Goal: Task Accomplishment & Management: Manage account settings

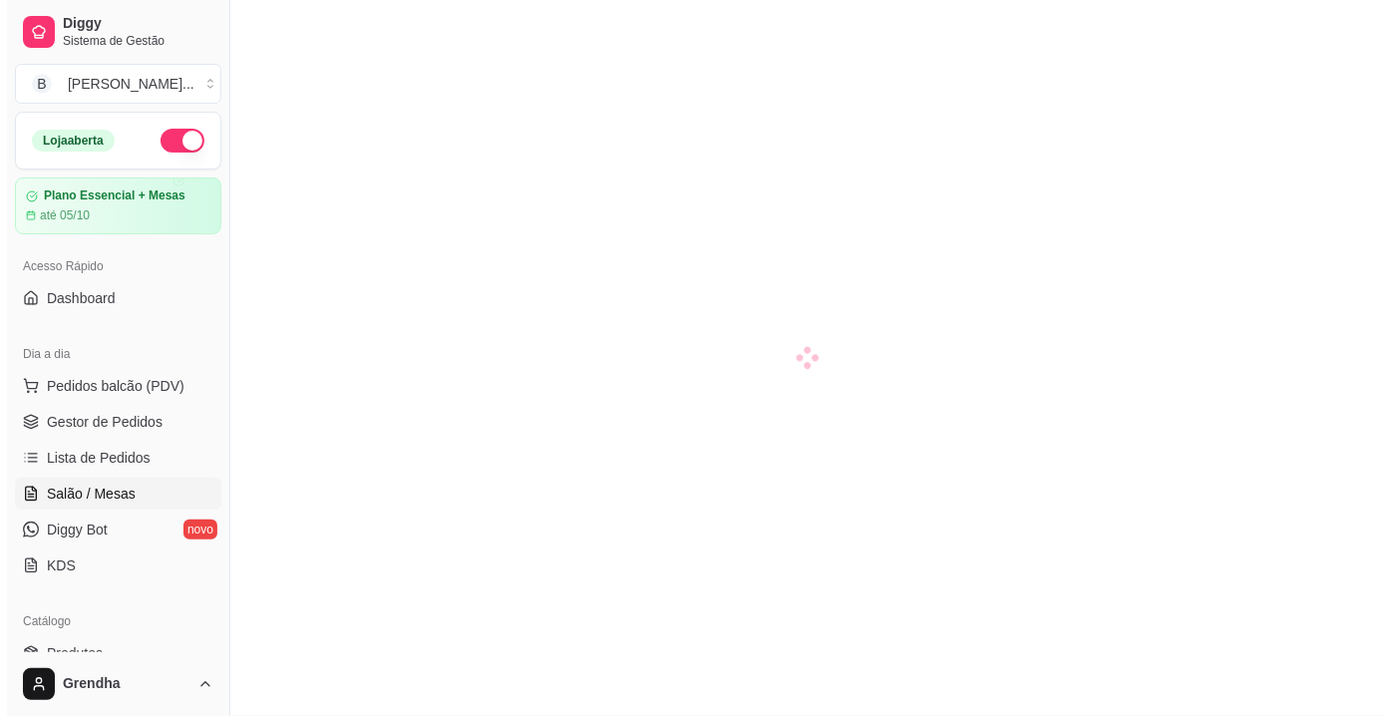
scroll to position [259, 0]
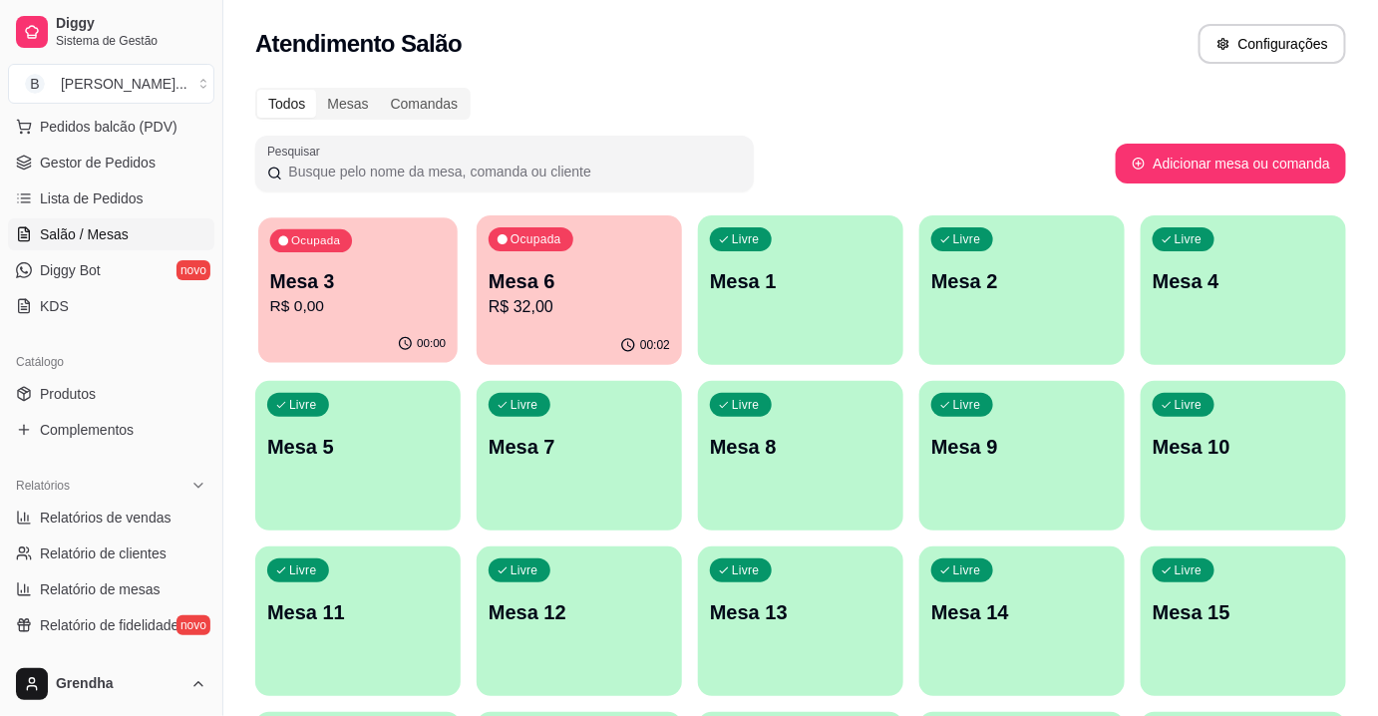
click at [359, 315] on p "R$ 0,00" at bounding box center [358, 306] width 177 height 23
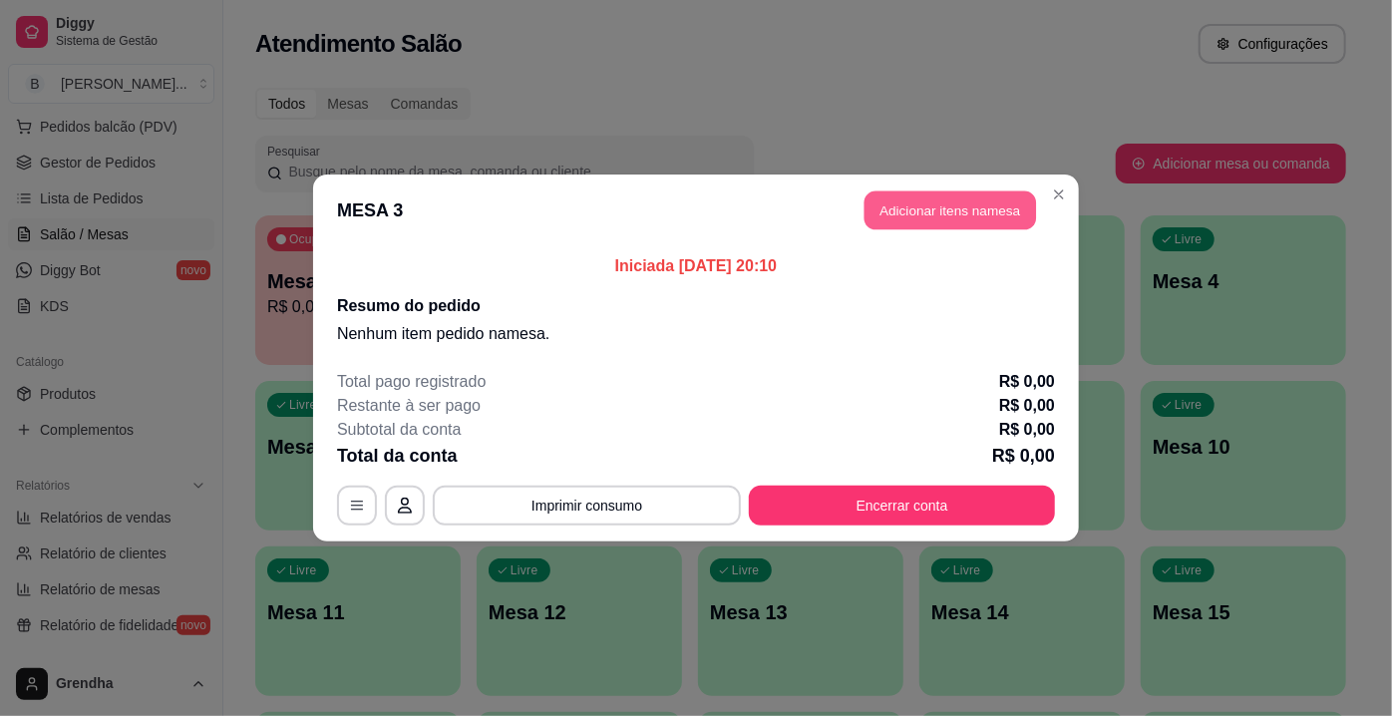
click at [993, 201] on button "Adicionar itens na mesa" at bounding box center [951, 210] width 172 height 39
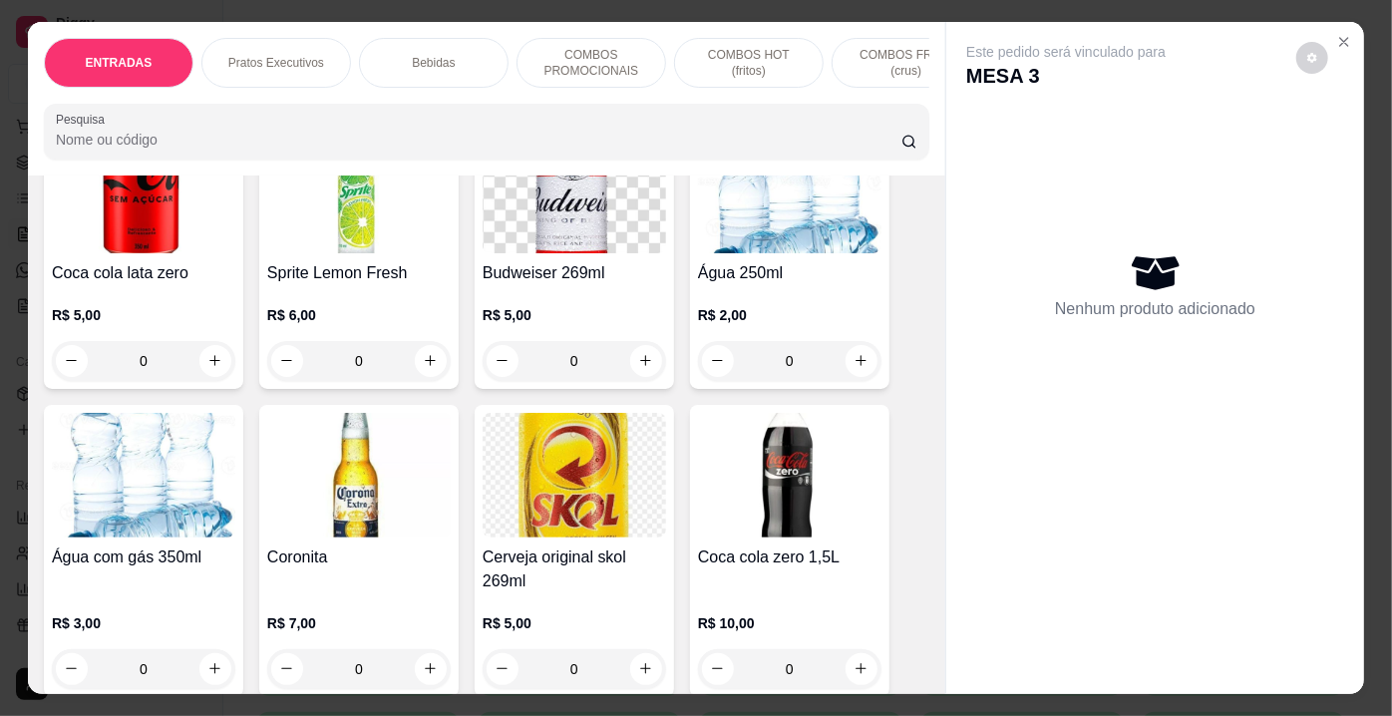
scroll to position [3607, 0]
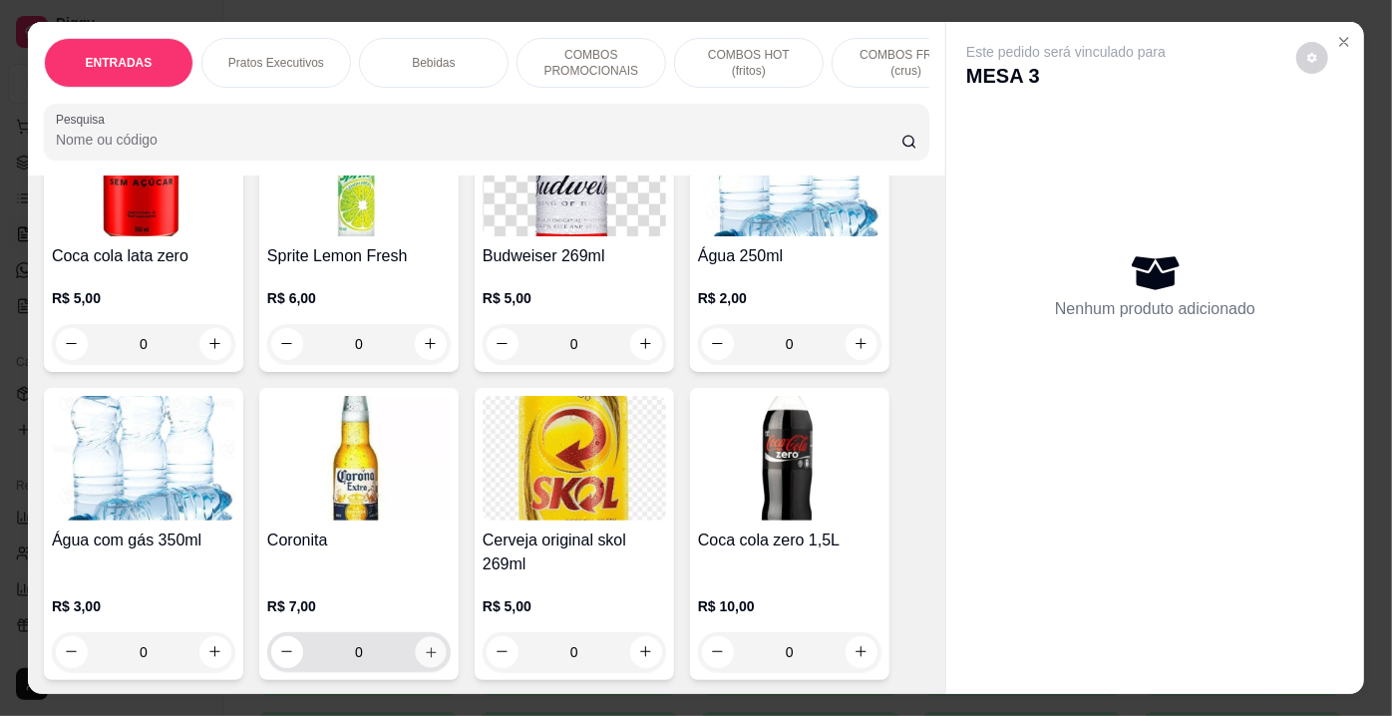
click at [426, 644] on icon "increase-product-quantity" at bounding box center [431, 651] width 15 height 15
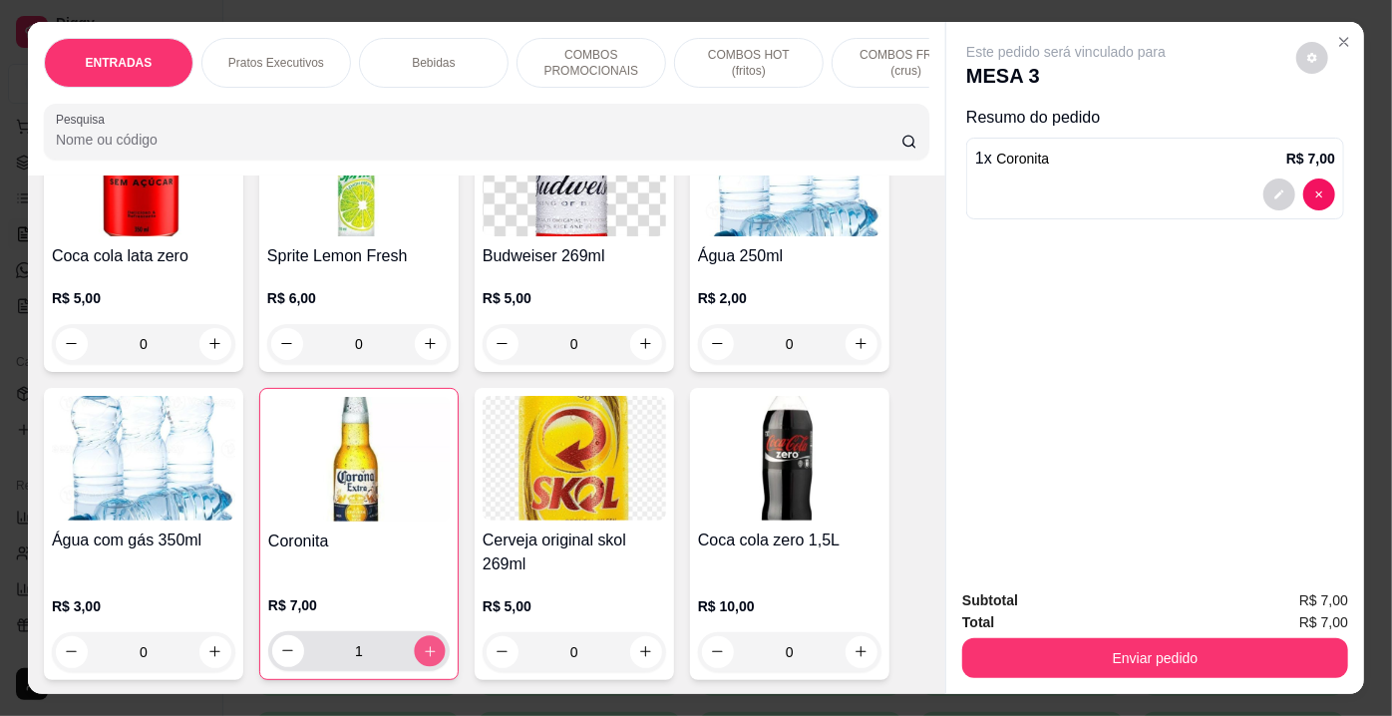
click at [426, 643] on icon "increase-product-quantity" at bounding box center [430, 650] width 15 height 15
type input "3"
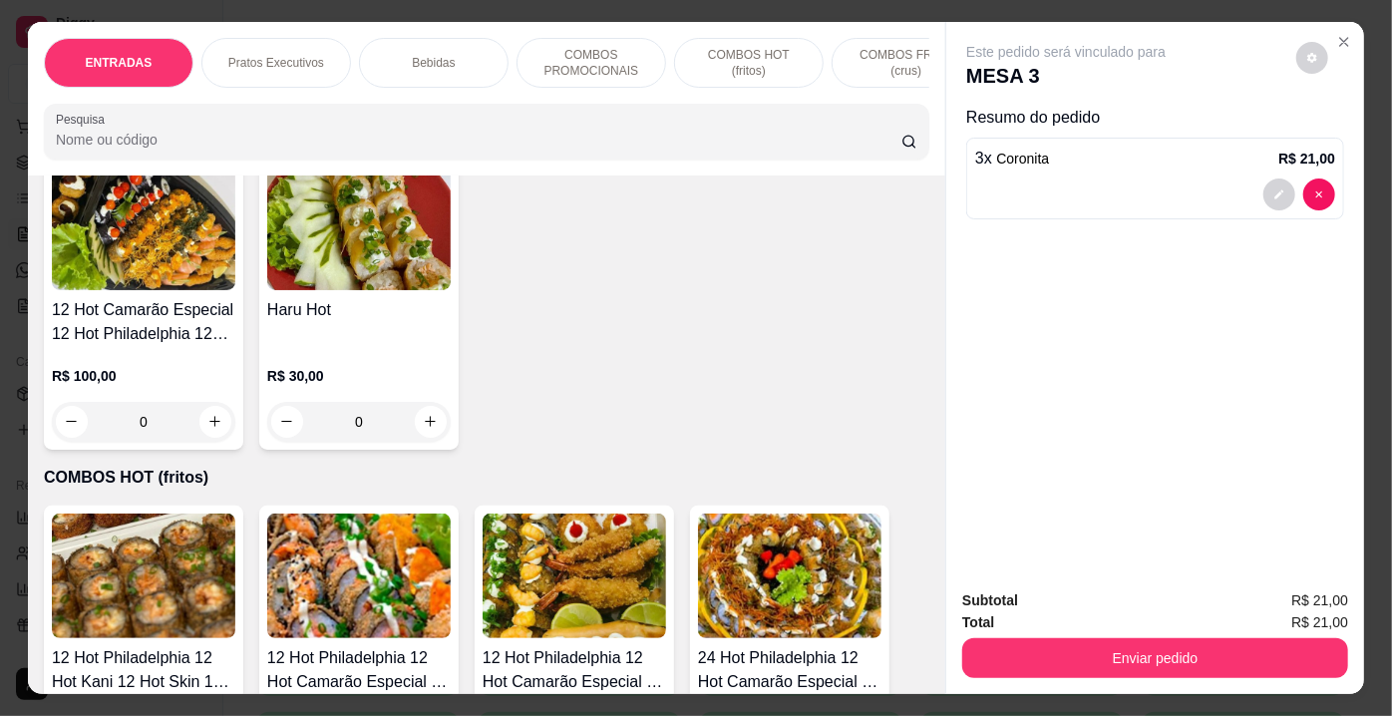
scroll to position [5772, 0]
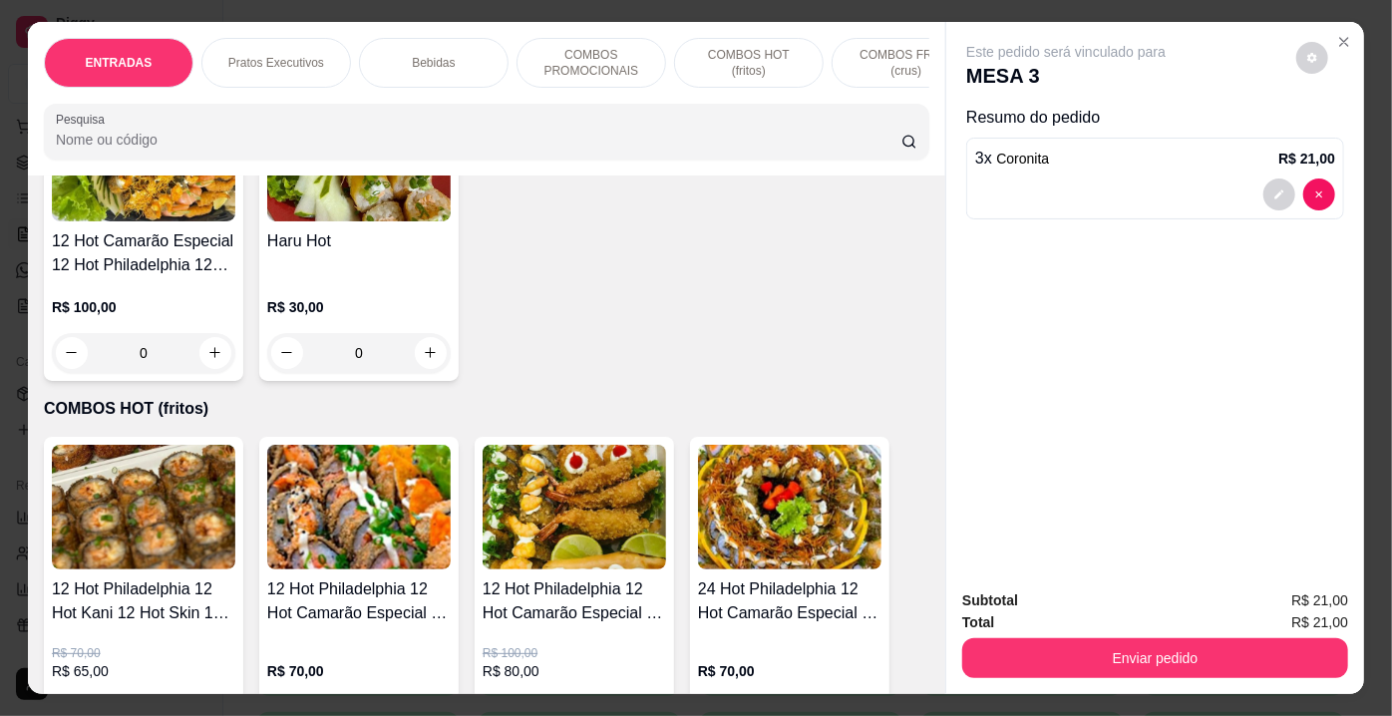
click at [630, 697] on div "0" at bounding box center [575, 717] width 184 height 40
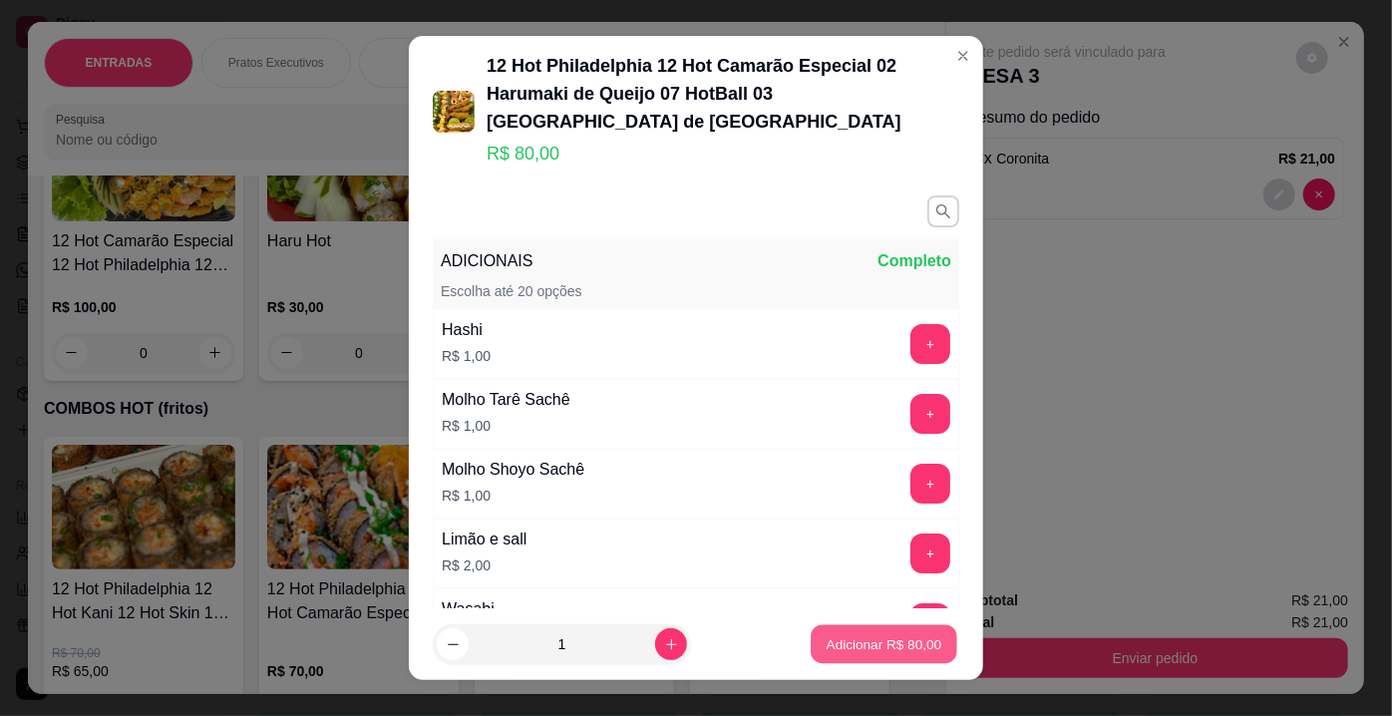
click at [869, 647] on p "Adicionar R$ 80,00" at bounding box center [885, 643] width 116 height 19
type input "1"
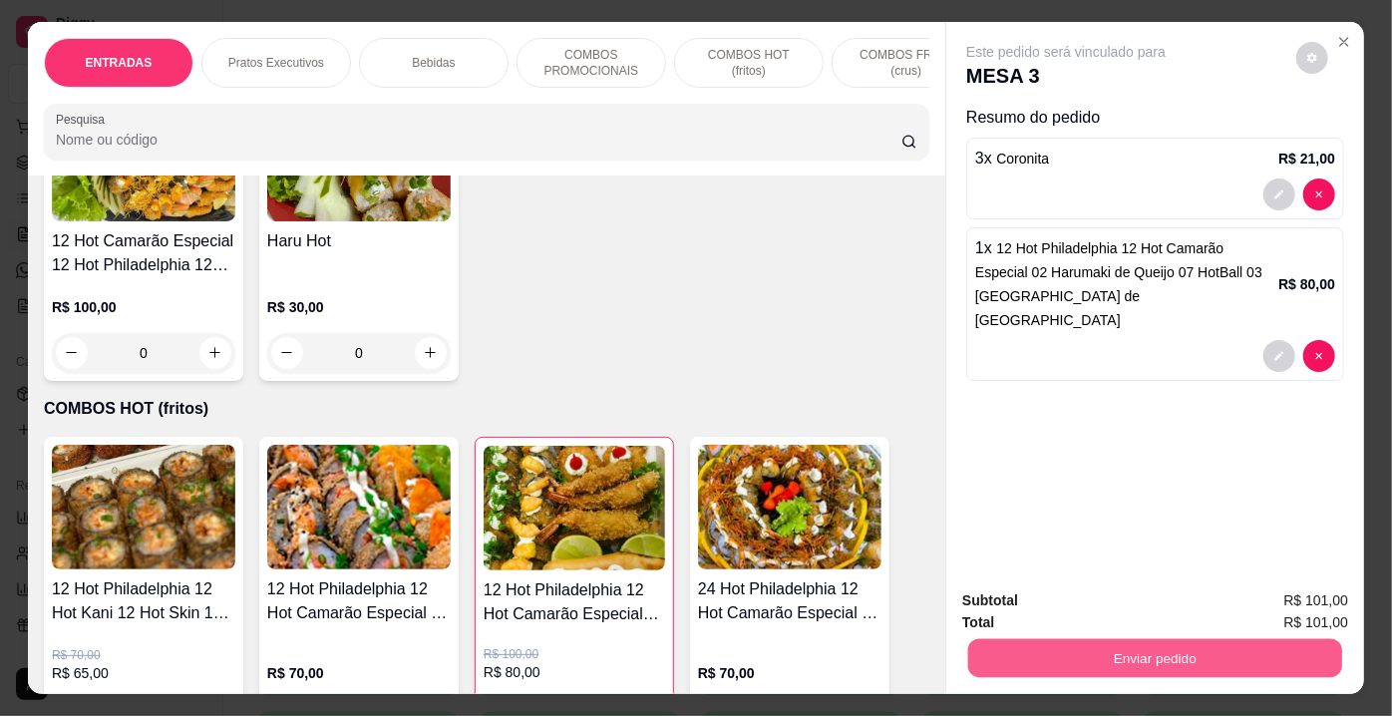
click at [1067, 660] on button "Enviar pedido" at bounding box center [1155, 658] width 374 height 39
click at [1299, 596] on button "Enviar pedido" at bounding box center [1297, 603] width 113 height 38
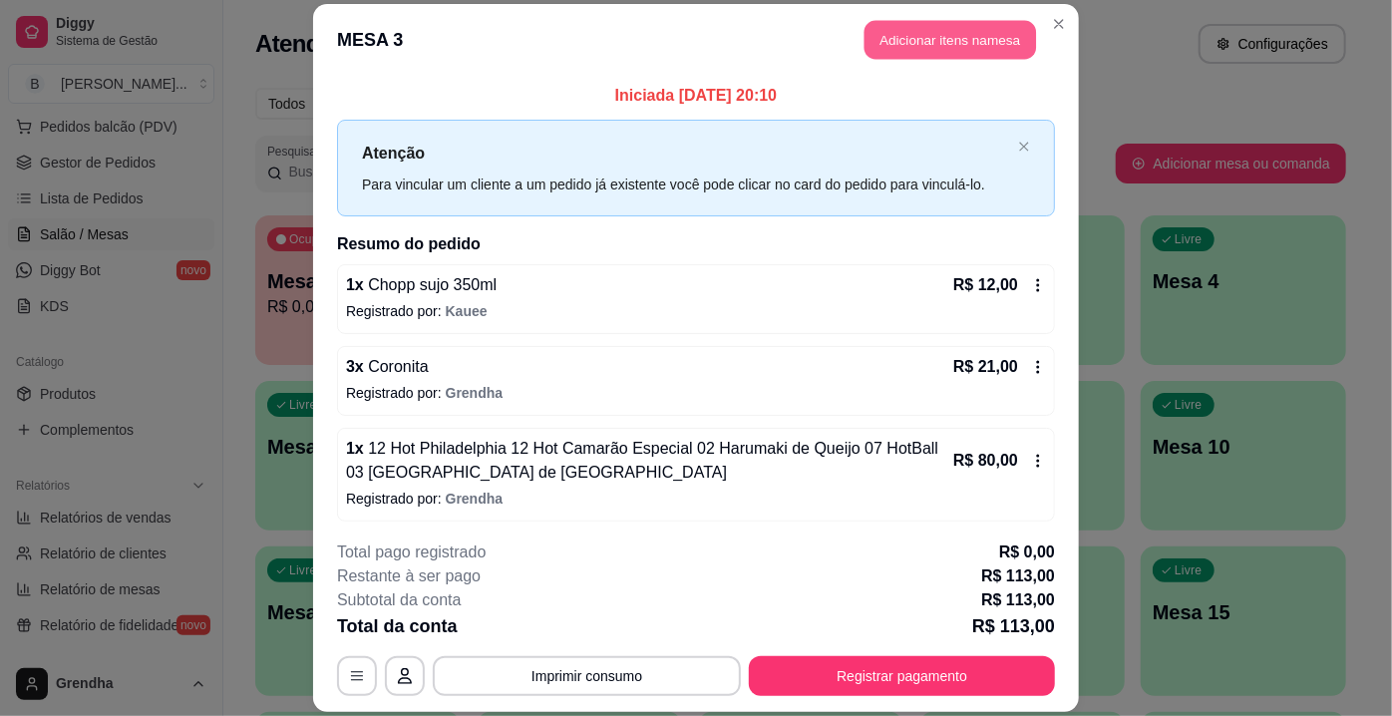
click at [1003, 55] on button "Adicionar itens na mesa" at bounding box center [951, 39] width 172 height 39
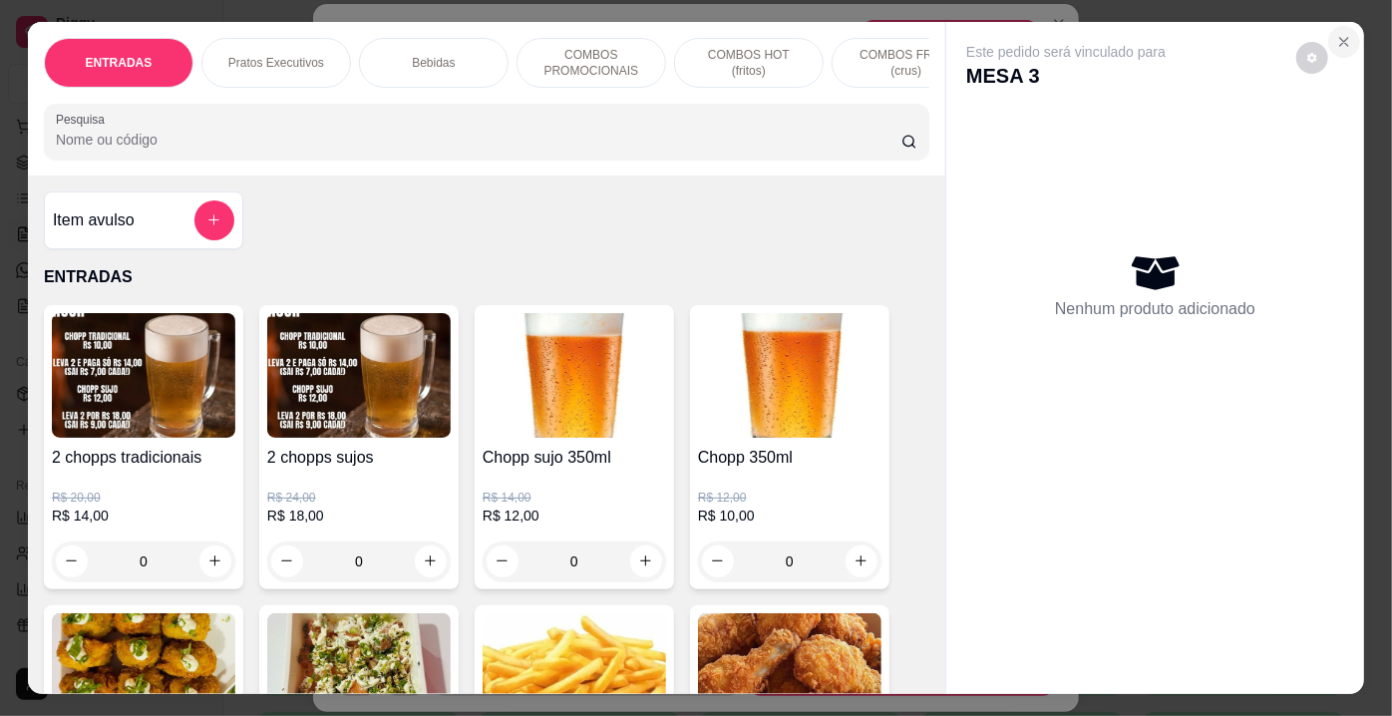
click at [1340, 34] on icon "Close" at bounding box center [1344, 42] width 16 height 16
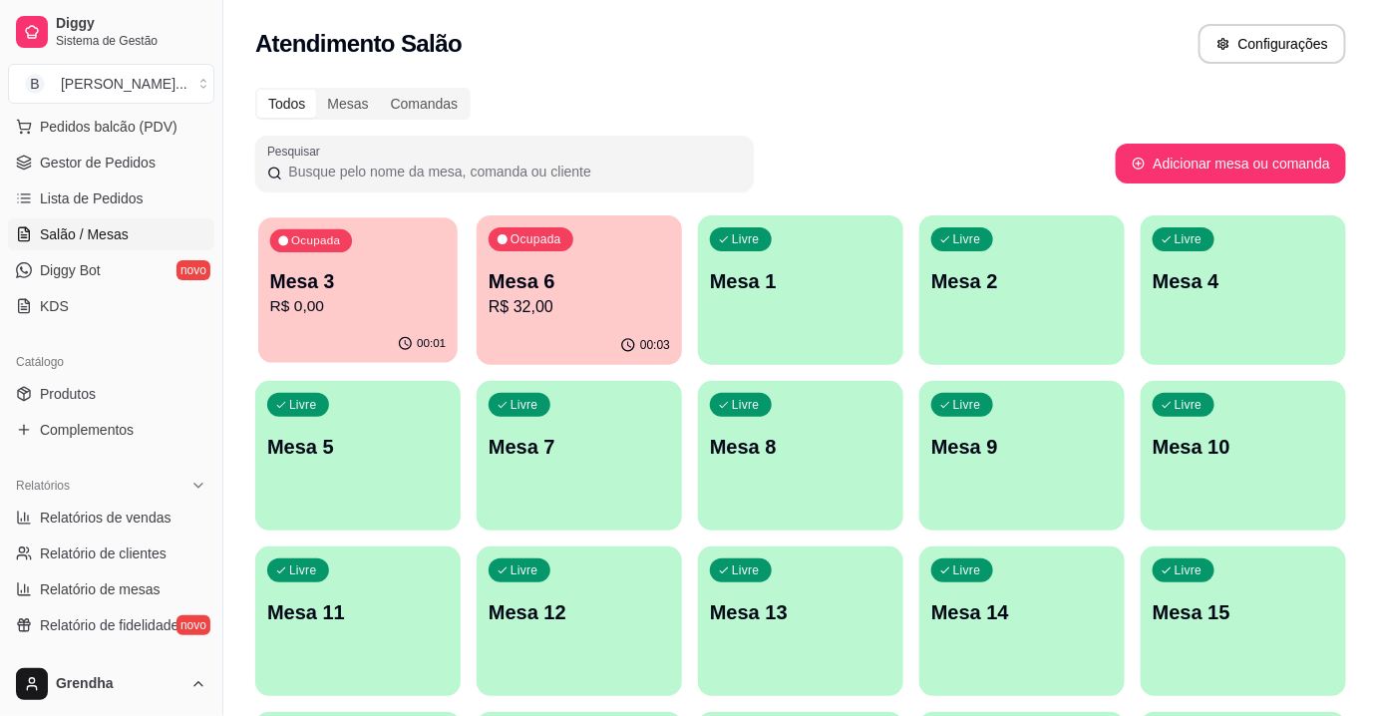
click at [407, 305] on p "R$ 0,00" at bounding box center [358, 306] width 177 height 23
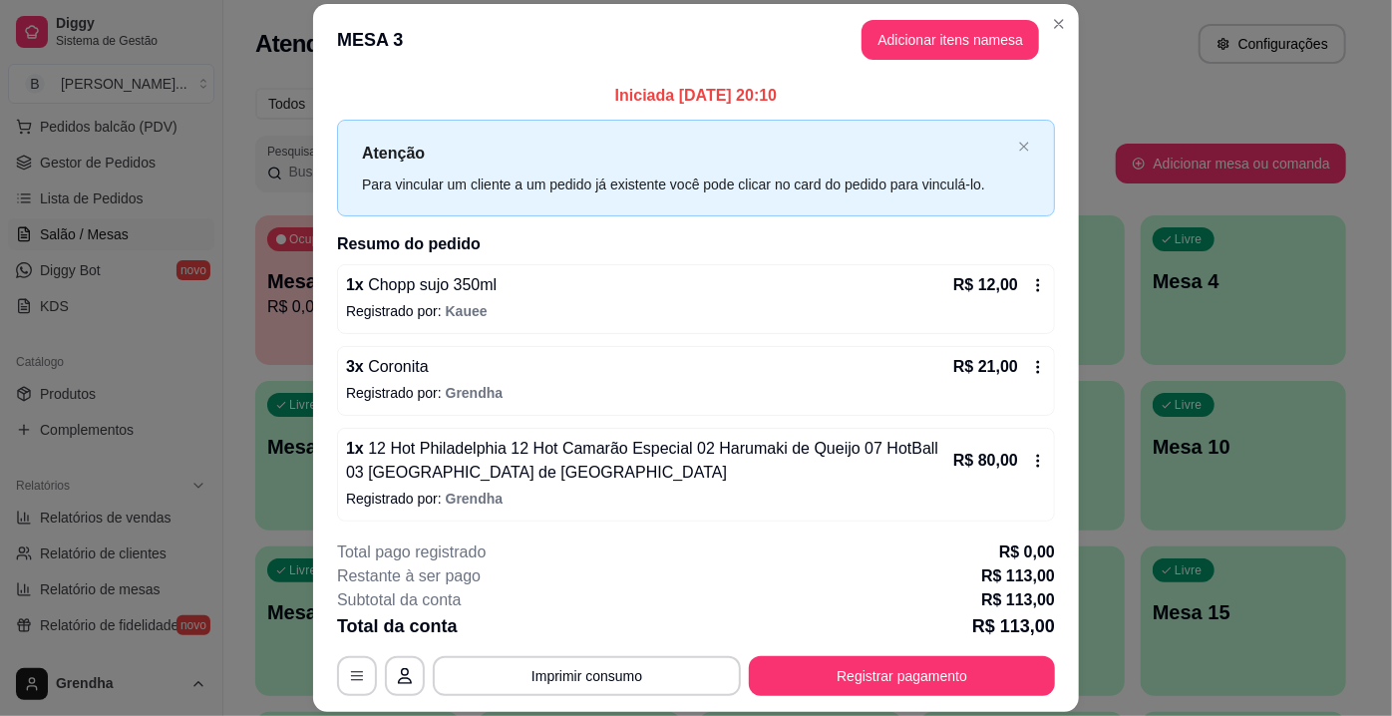
scroll to position [1, 0]
click at [1030, 463] on icon at bounding box center [1038, 460] width 16 height 16
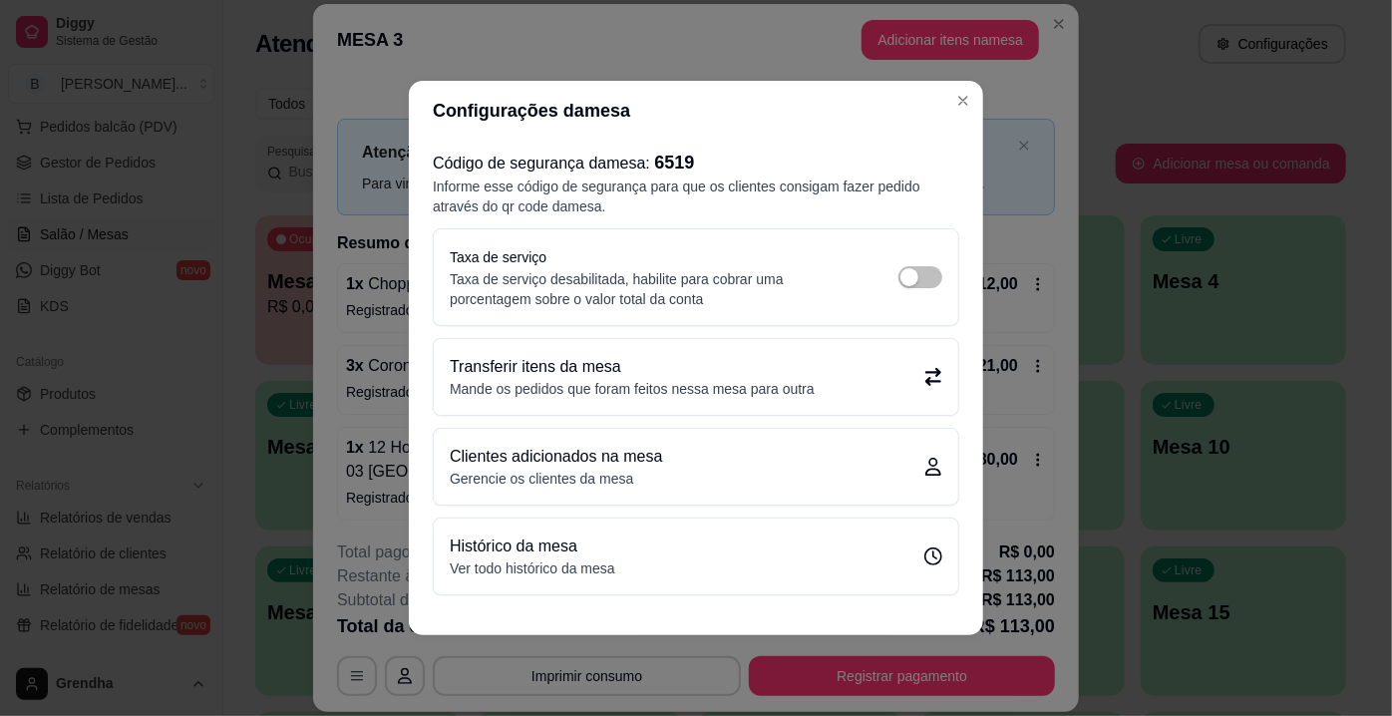
click at [756, 455] on div "Clientes adicionados na mesa Gerencie os clientes da mesa" at bounding box center [696, 467] width 493 height 44
click at [808, 379] on p "Mande os pedidos que foram feitos nessa mesa para outra" at bounding box center [632, 389] width 365 height 20
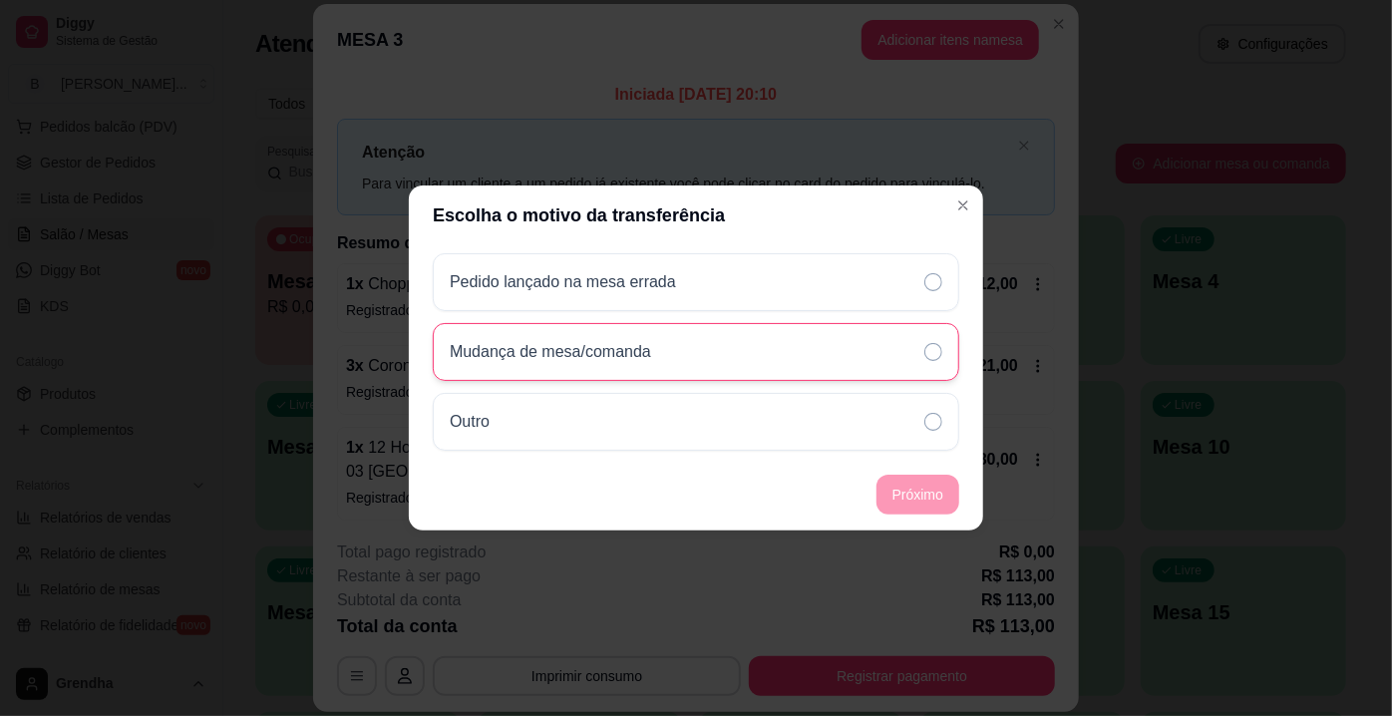
click at [798, 336] on div "Mudança de mesa/comanda" at bounding box center [696, 352] width 527 height 58
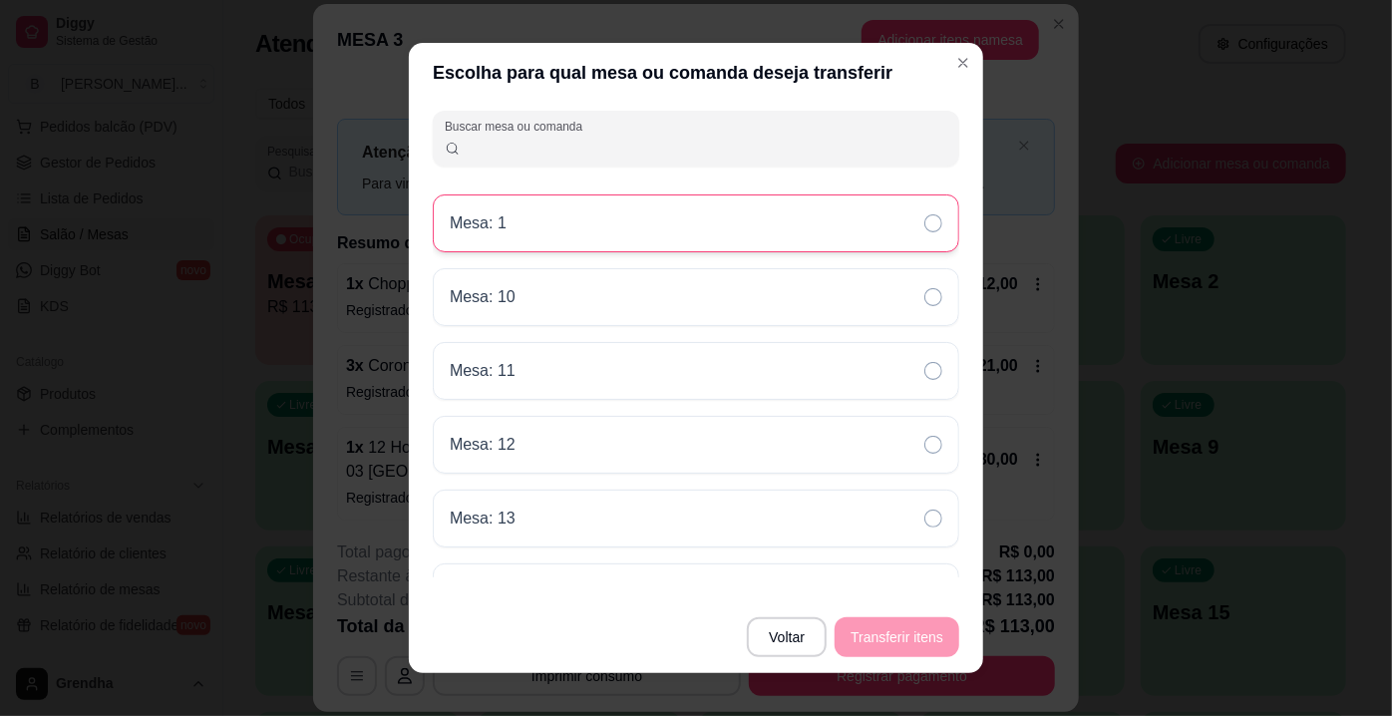
click at [832, 236] on div "Mesa: 1" at bounding box center [696, 223] width 527 height 58
click at [902, 626] on button "Transferir itens" at bounding box center [897, 637] width 121 height 39
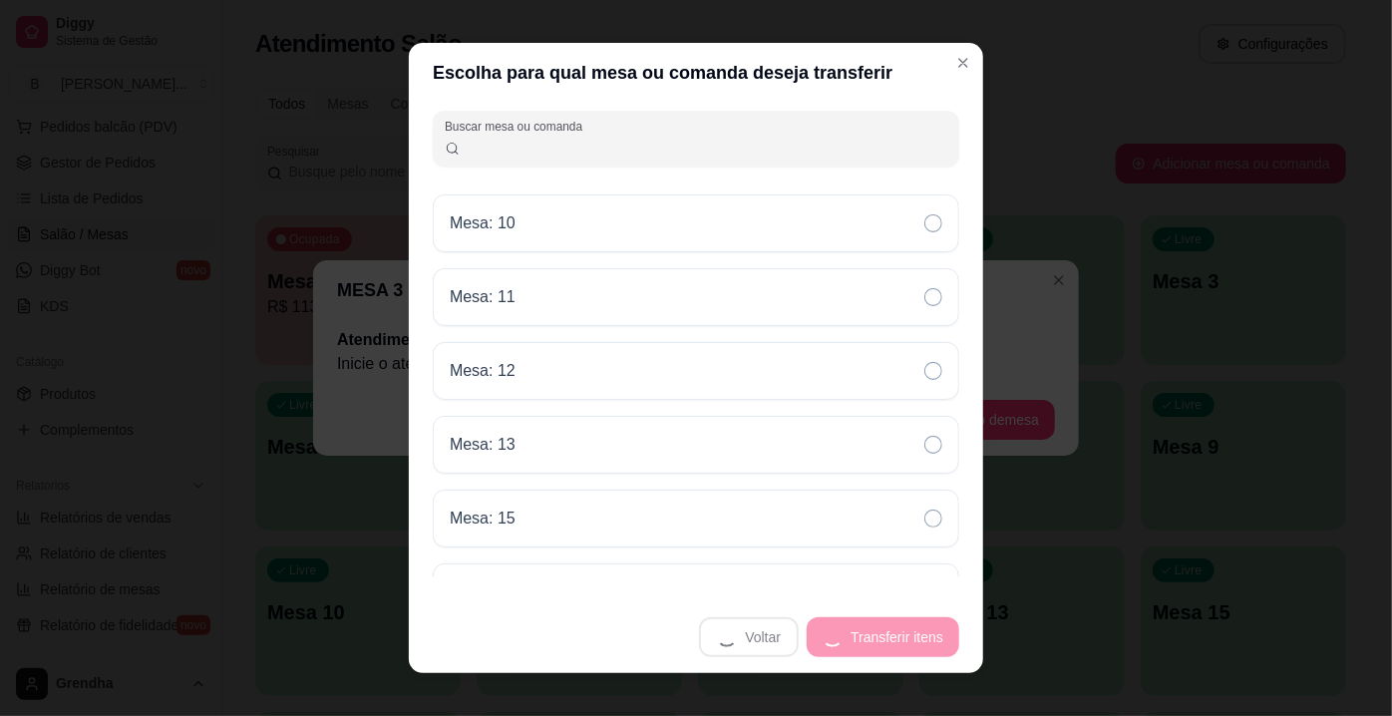
scroll to position [0, 0]
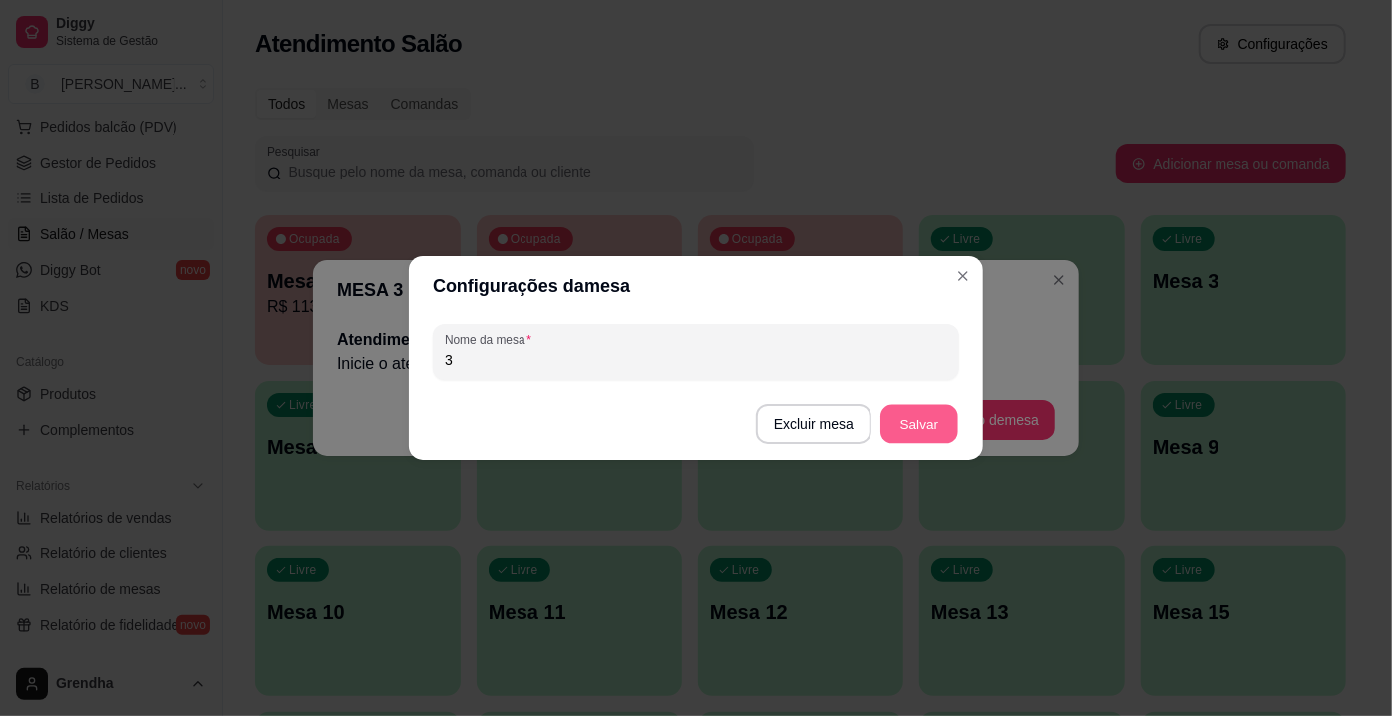
click at [926, 438] on button "Salvar" at bounding box center [920, 424] width 78 height 39
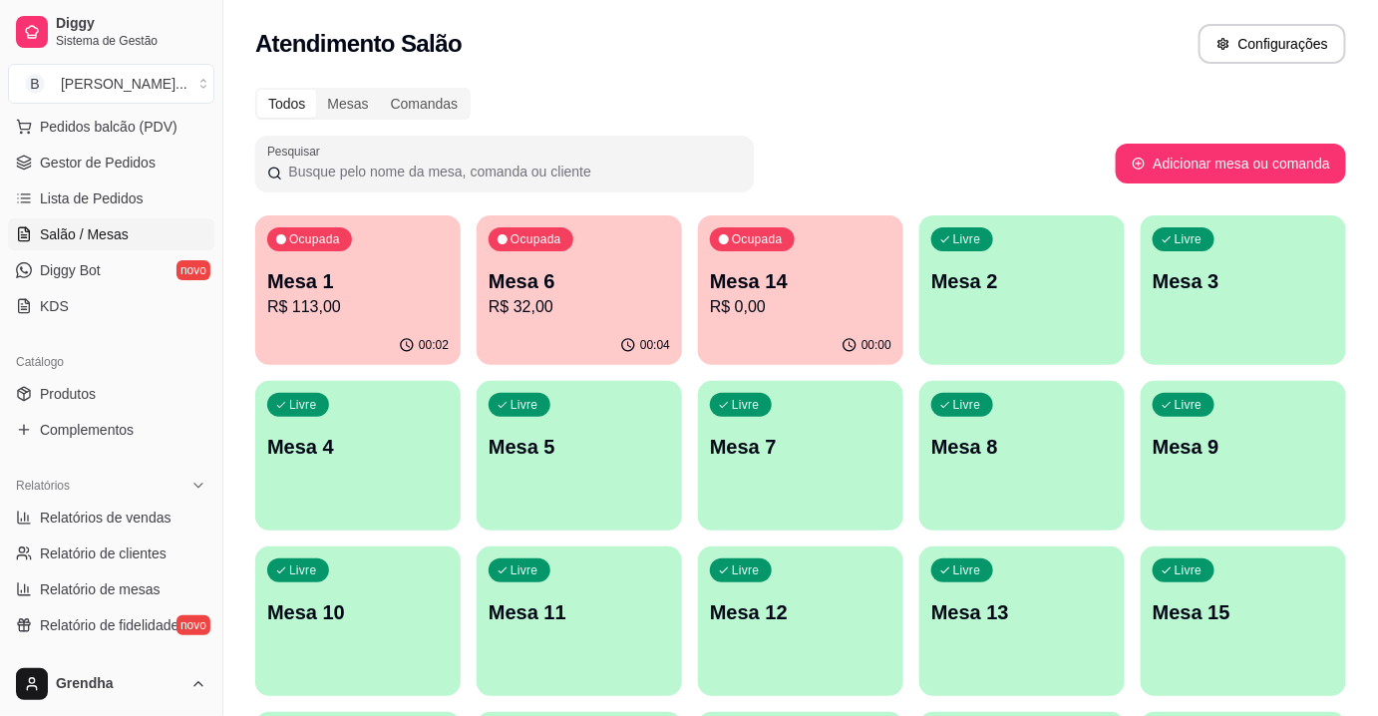
click at [1183, 291] on p "Mesa 3" at bounding box center [1244, 281] width 182 height 28
click at [424, 303] on p "R$ 113,00" at bounding box center [358, 306] width 177 height 23
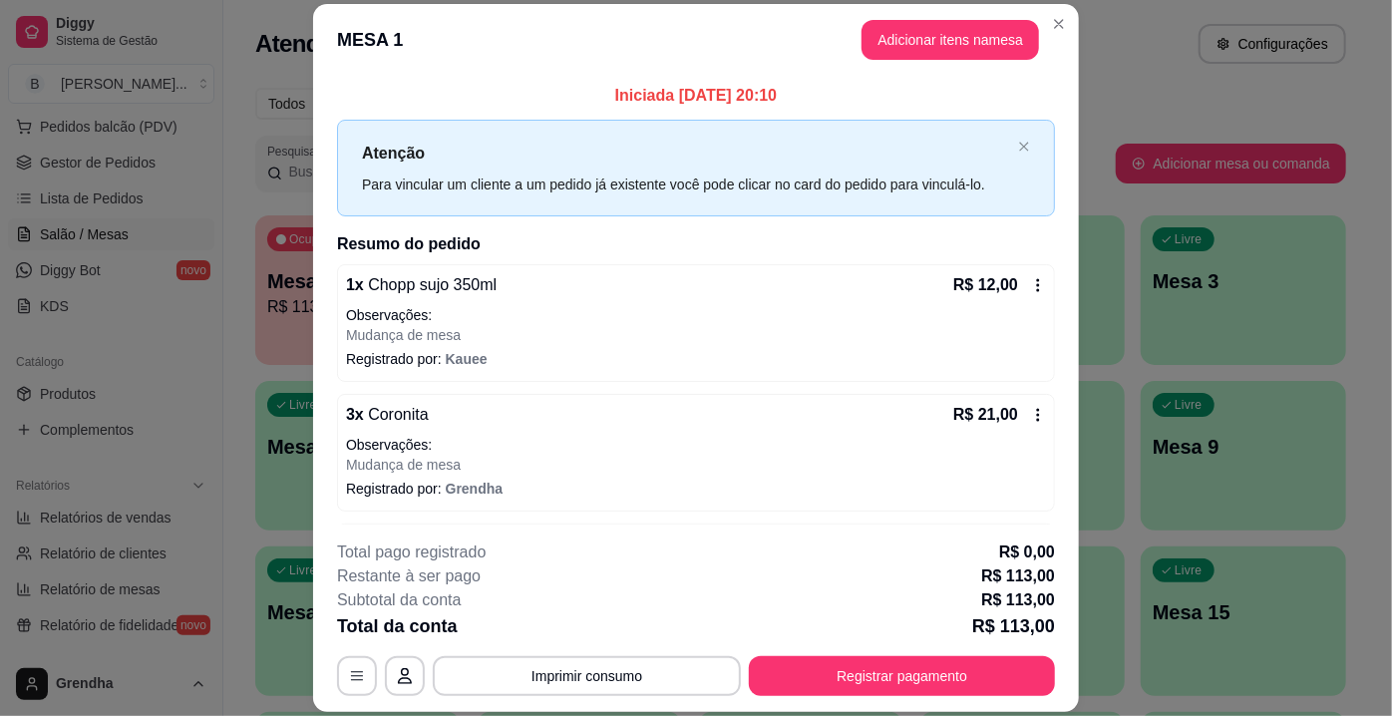
click at [1030, 291] on icon at bounding box center [1038, 285] width 16 height 16
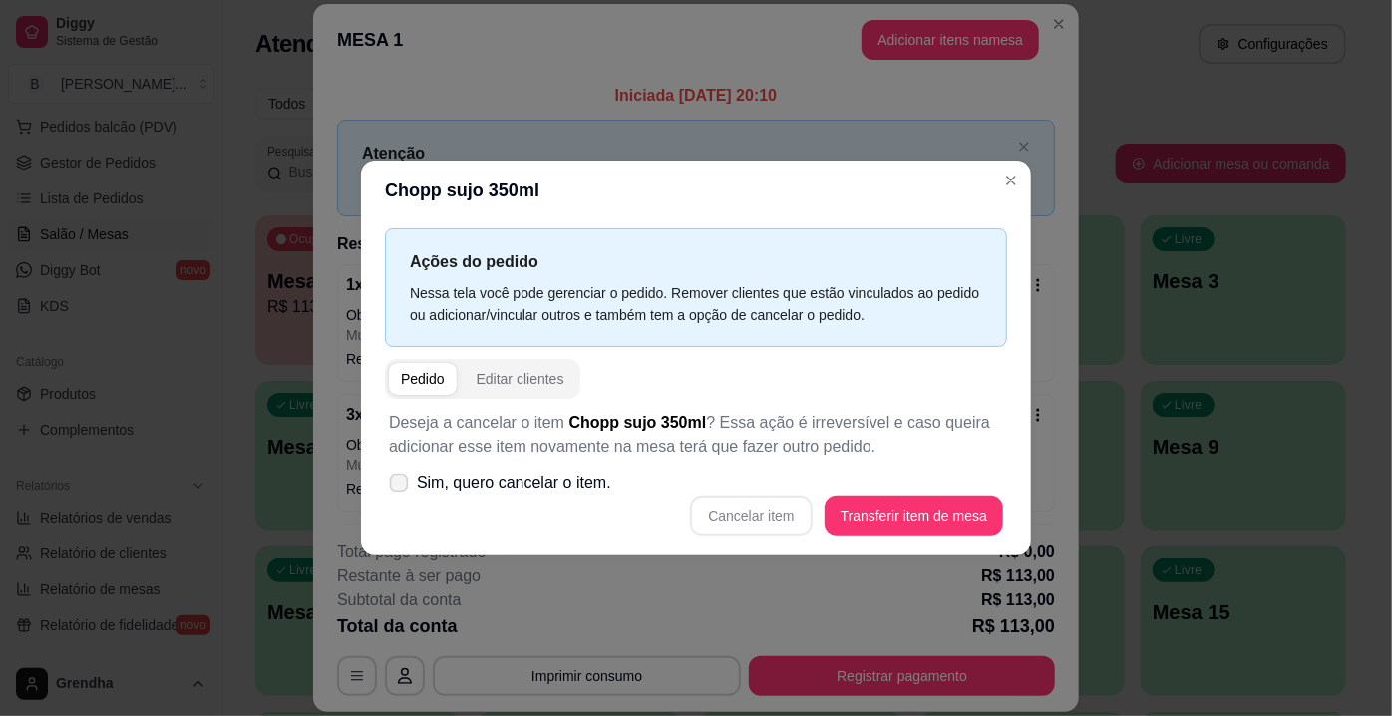
click at [505, 485] on span "Sim, quero cancelar o item." at bounding box center [514, 483] width 194 height 24
click at [401, 487] on input "Sim, quero cancelar o item." at bounding box center [394, 493] width 13 height 13
checkbox input "true"
click at [799, 524] on button "Cancelar item" at bounding box center [751, 516] width 119 height 39
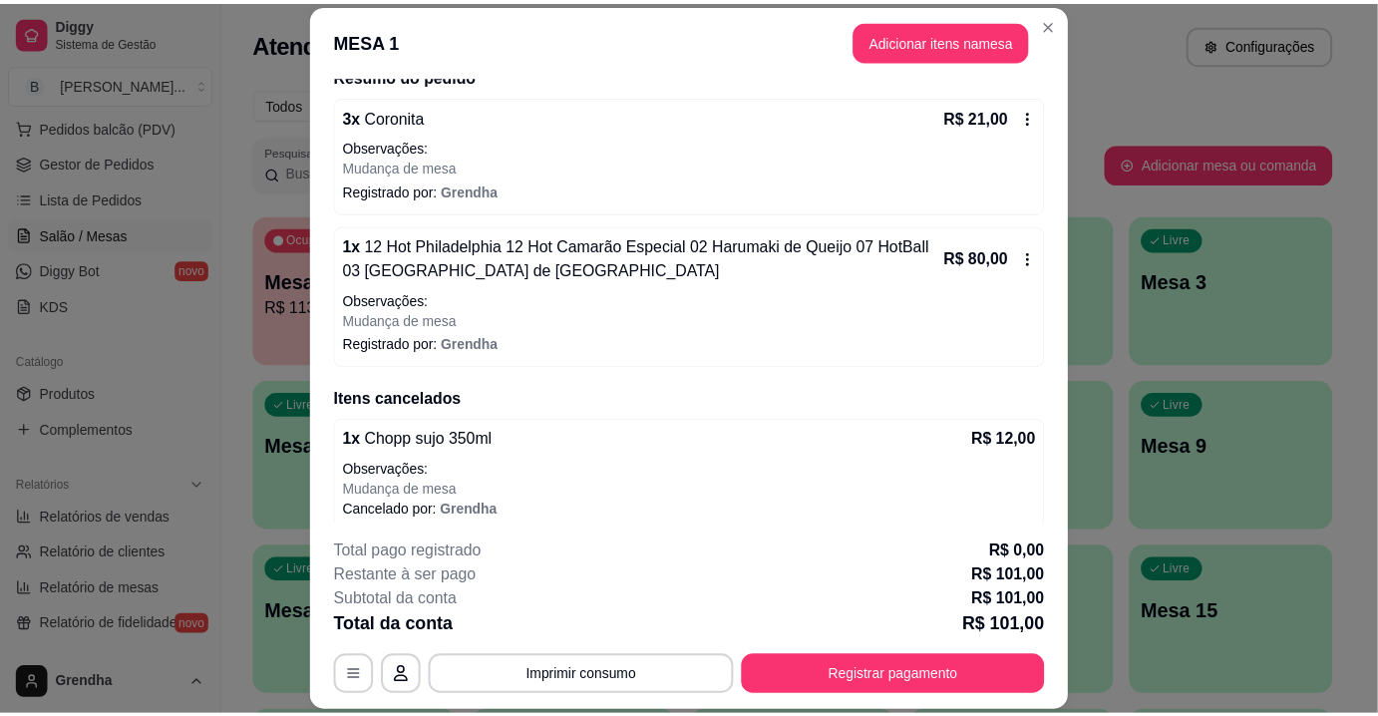
scroll to position [177, 0]
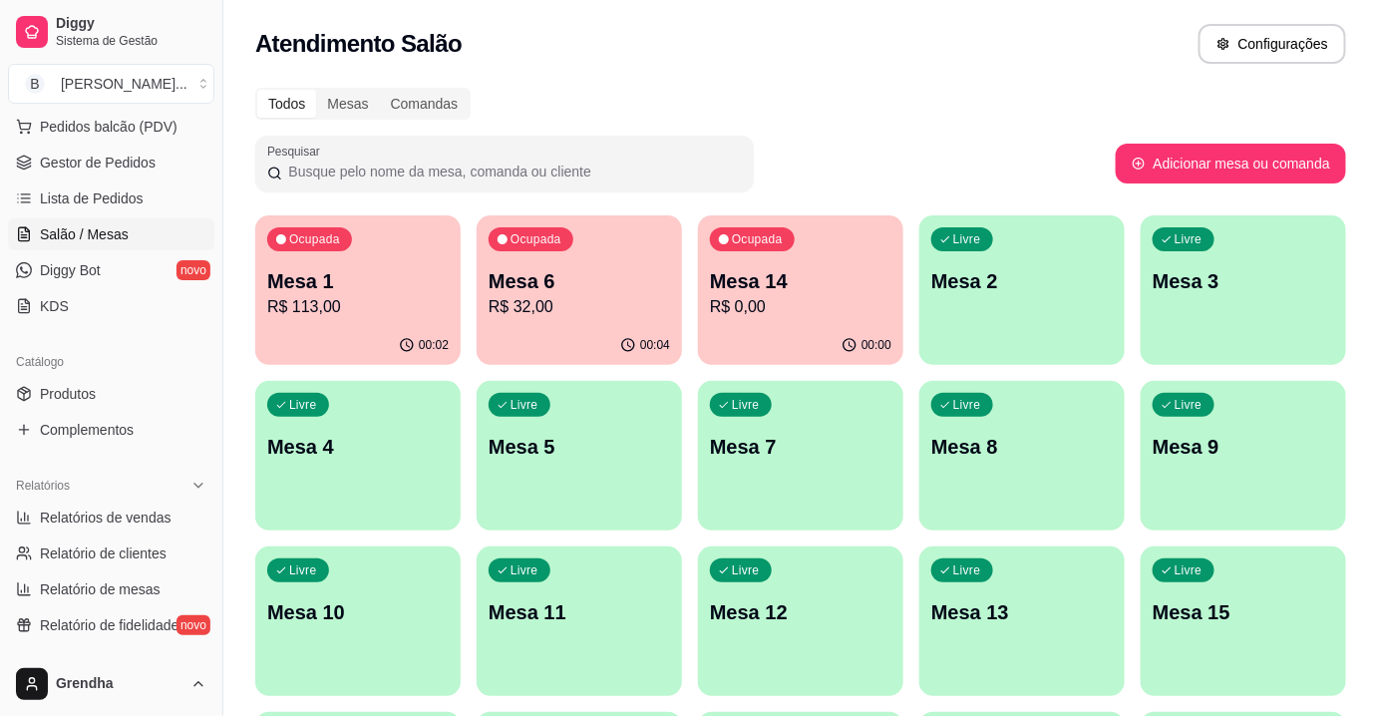
click at [1095, 172] on div "Pesquisar" at bounding box center [685, 164] width 861 height 56
